Goal: Transaction & Acquisition: Purchase product/service

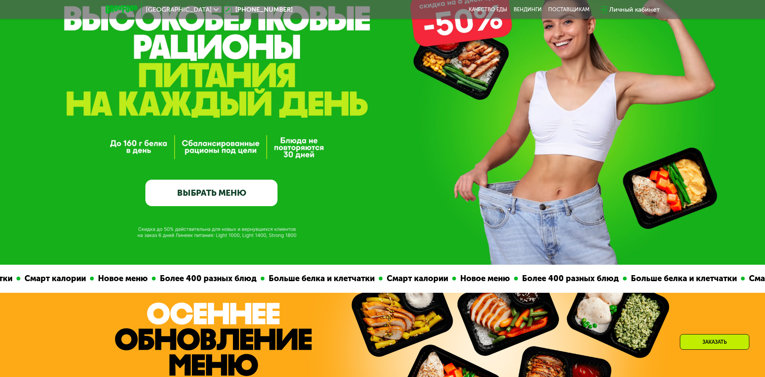
click at [228, 192] on link "ВЫБРАТЬ МЕНЮ" at bounding box center [211, 193] width 132 height 26
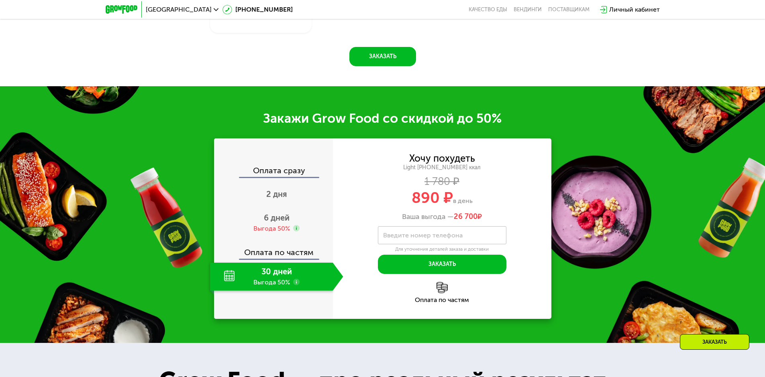
scroll to position [1067, 0]
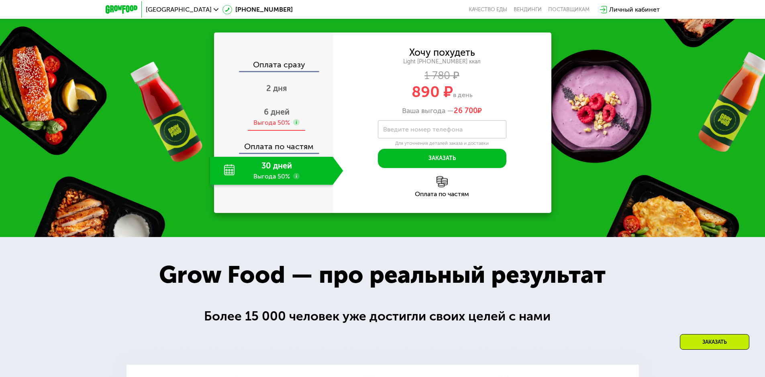
click at [268, 127] on div "Выгода 50%" at bounding box center [271, 122] width 37 height 9
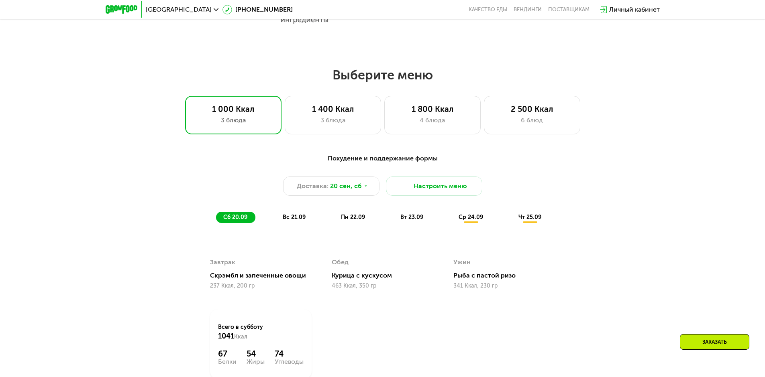
scroll to position [465, 0]
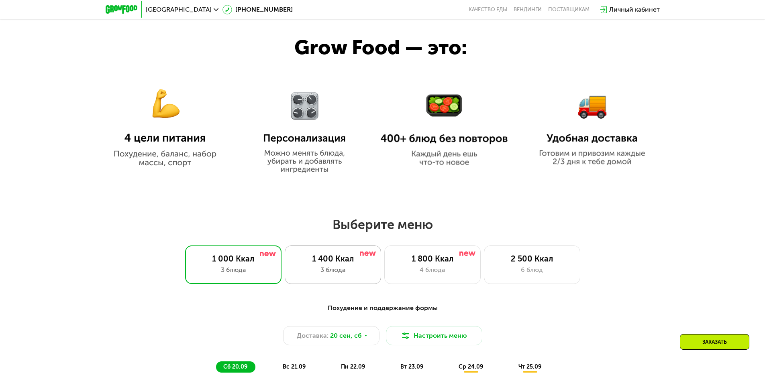
click at [329, 268] on div "3 блюда" at bounding box center [332, 270] width 79 height 10
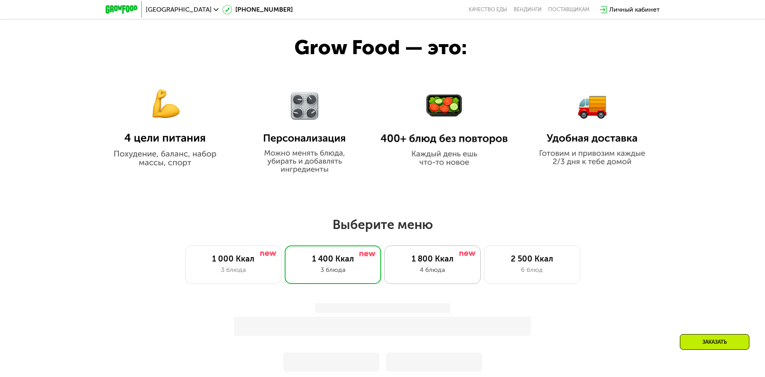
click at [455, 267] on div "1 800 Ккал 4 блюда" at bounding box center [432, 265] width 96 height 39
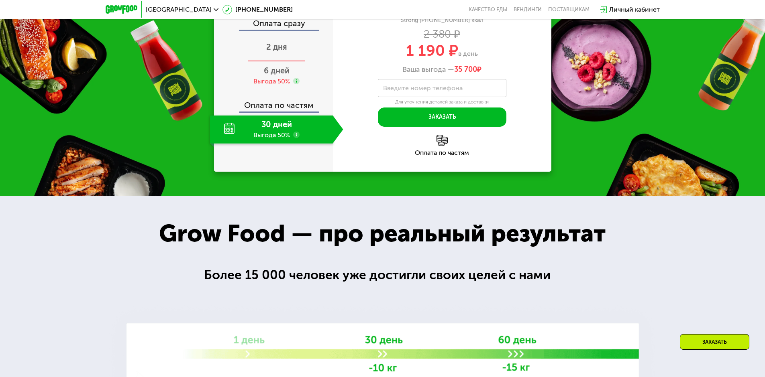
scroll to position [1108, 0]
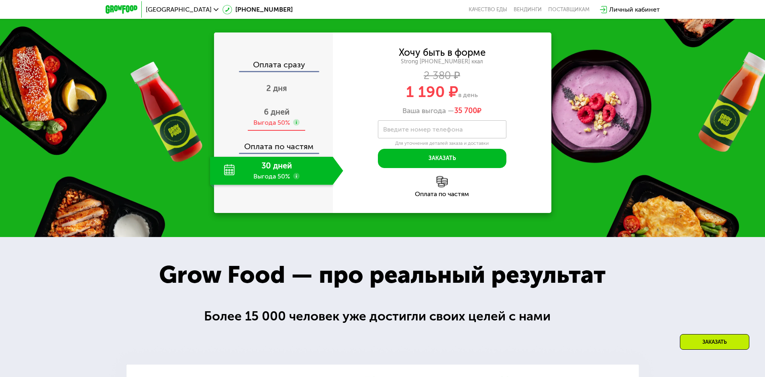
click at [293, 131] on div "6 дней Выгода 50%" at bounding box center [276, 117] width 133 height 28
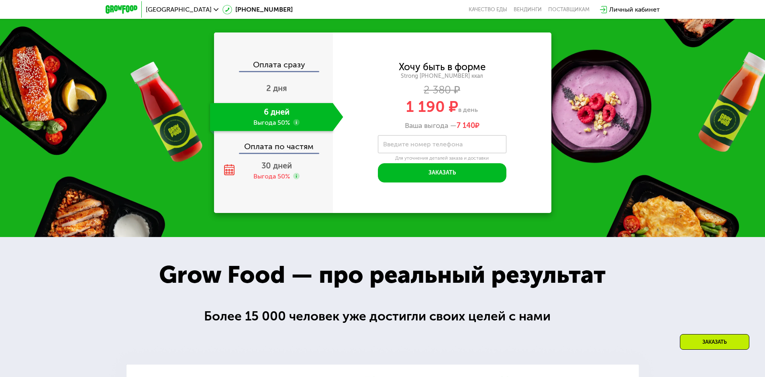
click at [415, 147] on label "Введите номер телефона" at bounding box center [422, 144] width 79 height 4
click at [415, 153] on input "Введите номер телефона" at bounding box center [442, 144] width 128 height 18
click at [553, 237] on div "Закажи Grow Food со скидкой до 50% Оплата сразу 2 дня 6 дней Выгода 50% Оплата …" at bounding box center [382, 108] width 765 height 257
click at [446, 183] on button "Заказать" at bounding box center [442, 172] width 128 height 19
click at [414, 153] on input "Введите номер телефона" at bounding box center [442, 144] width 128 height 18
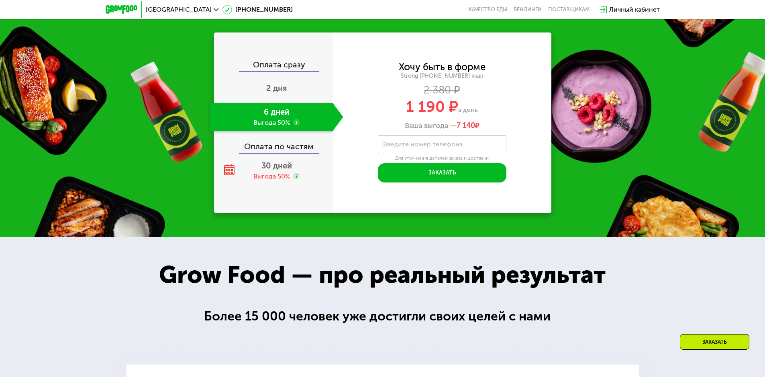
click at [519, 183] on div "Хочу быть в форме Strong 1800 ~1800 ккал 2 380 ₽ 1 190 ₽ в день Ваша выгода — 7…" at bounding box center [442, 123] width 218 height 120
click at [428, 147] on label "Введите номер телефона" at bounding box center [422, 144] width 79 height 4
click at [428, 153] on input "Введите номер телефона" at bounding box center [442, 144] width 128 height 18
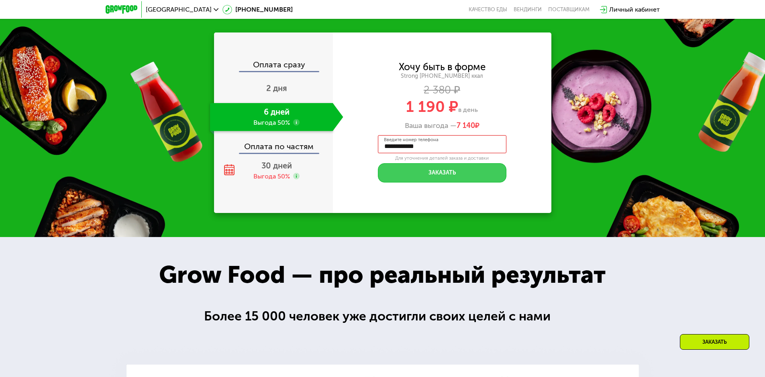
click at [442, 183] on button "Заказать" at bounding box center [442, 172] width 128 height 19
click at [433, 162] on div "Для уточнения деталей заказа и доставки" at bounding box center [442, 158] width 128 height 6
drag, startPoint x: 390, startPoint y: 176, endPoint x: 387, endPoint y: 170, distance: 7.2
click at [390, 114] on div "1 190 ₽ в день" at bounding box center [442, 106] width 218 height 15
click at [381, 130] on div "Хочу быть в форме Strong 1800 ~1800 ккал 2 380 ₽ 1 190 ₽ в день Ваша выгода — 7…" at bounding box center [442, 96] width 218 height 67
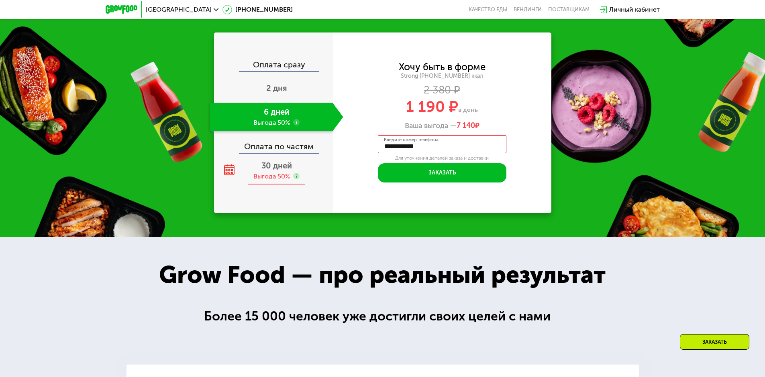
click at [303, 185] on div "30 дней Выгода 50%" at bounding box center [276, 171] width 133 height 28
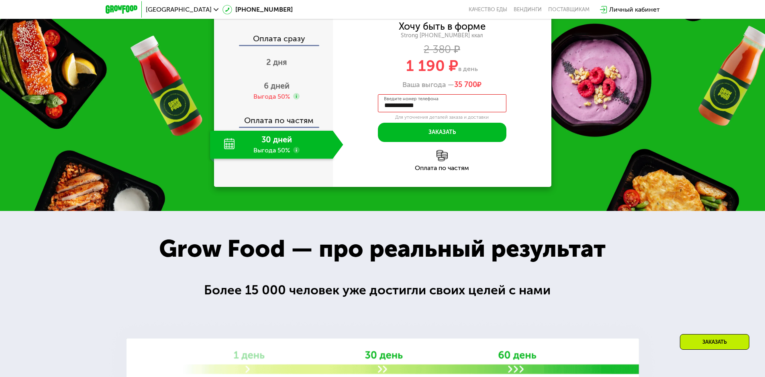
scroll to position [1148, 0]
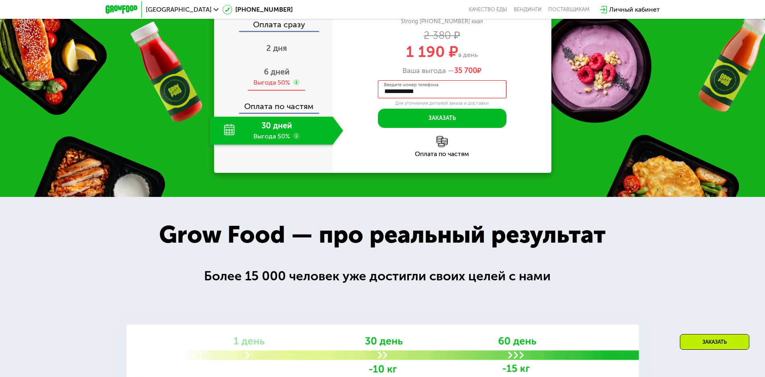
click at [285, 87] on div "Выгода 50%" at bounding box center [271, 82] width 37 height 9
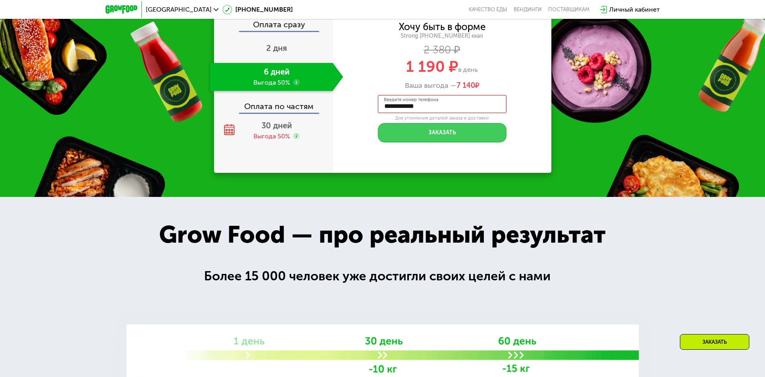
click at [440, 143] on button "Заказать" at bounding box center [442, 132] width 128 height 19
click at [448, 113] on input "**********" at bounding box center [442, 104] width 128 height 18
click at [506, 40] on div "Strong 1800 ~1800 ккал" at bounding box center [442, 36] width 218 height 7
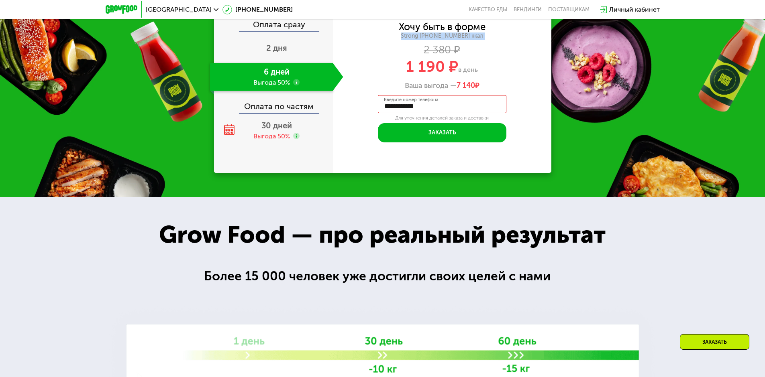
drag, startPoint x: 488, startPoint y: 112, endPoint x: 469, endPoint y: 127, distance: 24.3
click at [488, 40] on div "Strong 1800 ~1800 ккал" at bounding box center [442, 36] width 218 height 7
click at [437, 102] on label "Введите номер телефона" at bounding box center [411, 100] width 55 height 4
click at [437, 113] on input "**********" at bounding box center [442, 104] width 128 height 18
type input "**********"
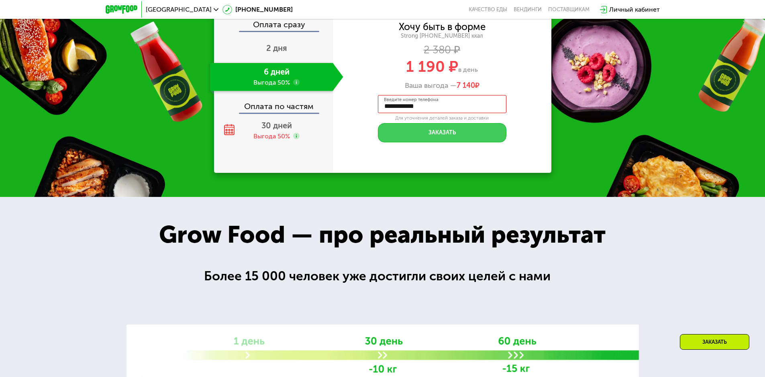
click at [435, 143] on button "Заказать" at bounding box center [442, 132] width 128 height 19
drag, startPoint x: 412, startPoint y: 157, endPoint x: 412, endPoint y: 132, distance: 24.5
click at [412, 90] on div "Хочу быть в форме Strong 1800 ~1800 ккал 2 380 ₽ 1 190 ₽ в день Ваша выгода — 7…" at bounding box center [442, 55] width 218 height 67
drag, startPoint x: 394, startPoint y: 145, endPoint x: 378, endPoint y: 138, distance: 18.0
click at [389, 74] on div "1 190 ₽ в день" at bounding box center [442, 66] width 218 height 15
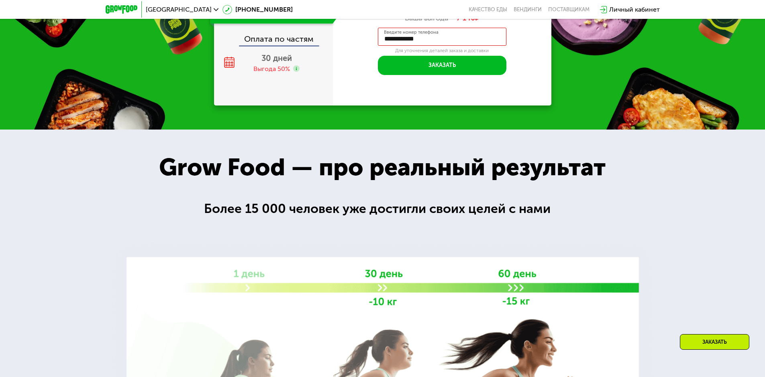
scroll to position [1188, 0]
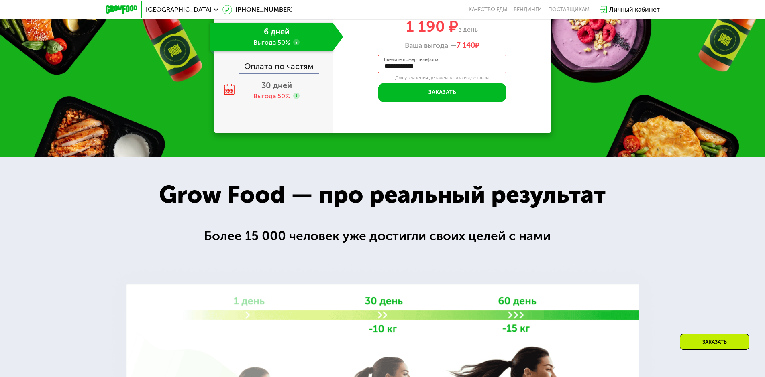
click at [454, 73] on input "**********" at bounding box center [442, 64] width 128 height 18
click at [422, 102] on button "Заказать" at bounding box center [442, 92] width 128 height 19
click at [305, 105] on div "30 дней Выгода 50%" at bounding box center [276, 91] width 133 height 28
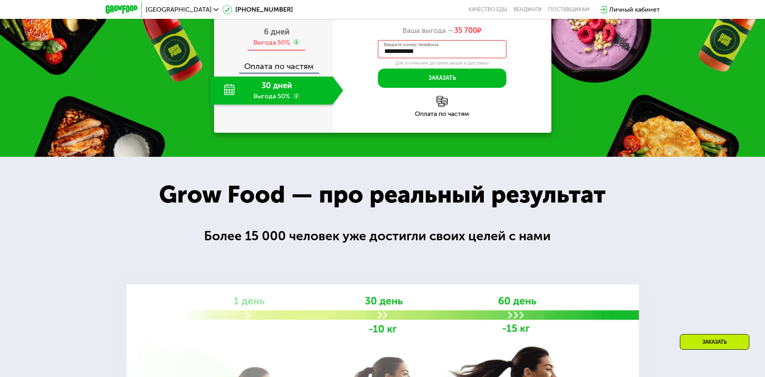
click at [297, 47] on div at bounding box center [296, 43] width 6 height 8
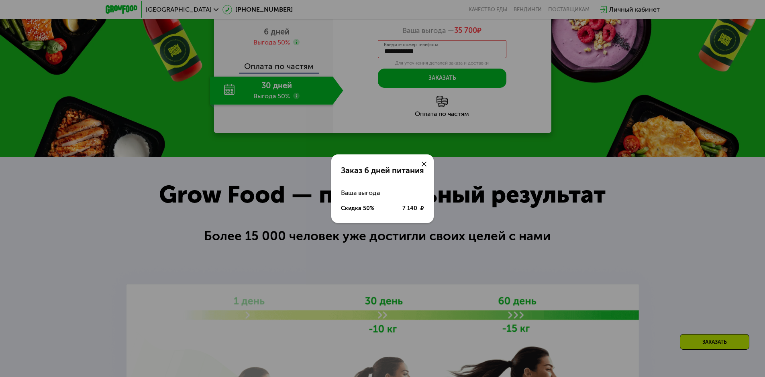
click at [397, 173] on div "Заказ 6 дней питания" at bounding box center [382, 171] width 83 height 10
click at [360, 204] on div "Скидка 50% 7 140 ₽" at bounding box center [382, 209] width 83 height 16
drag, startPoint x: 442, startPoint y: 161, endPoint x: 438, endPoint y: 147, distance: 14.5
click at [440, 153] on div "Заказ 6 дней питания Ваша выгода Скидка 50% 7 140 ₽" at bounding box center [382, 188] width 765 height 377
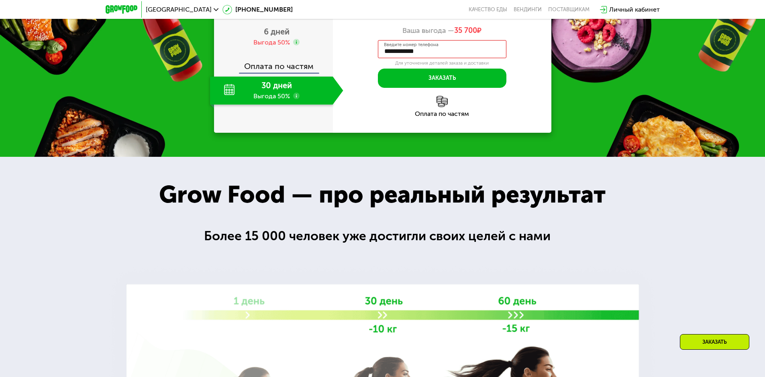
click at [438, 147] on div "Заказ 6 дней питания Ваша выгода Скидка 50% 7 140 ₽" at bounding box center [382, 188] width 841 height 415
click at [452, 88] on button "Заказать" at bounding box center [442, 78] width 128 height 19
click at [448, 88] on div "**********" at bounding box center [442, 28] width 218 height 120
click at [450, 58] on input "**********" at bounding box center [442, 49] width 128 height 18
click at [528, 35] on div "Хочу быть в форме Strong 1800 ~1800 ккал 2 380 ₽ 1 190 ₽ в день Ваша выгода — 3…" at bounding box center [442, 1] width 218 height 67
